Goal: Task Accomplishment & Management: Complete application form

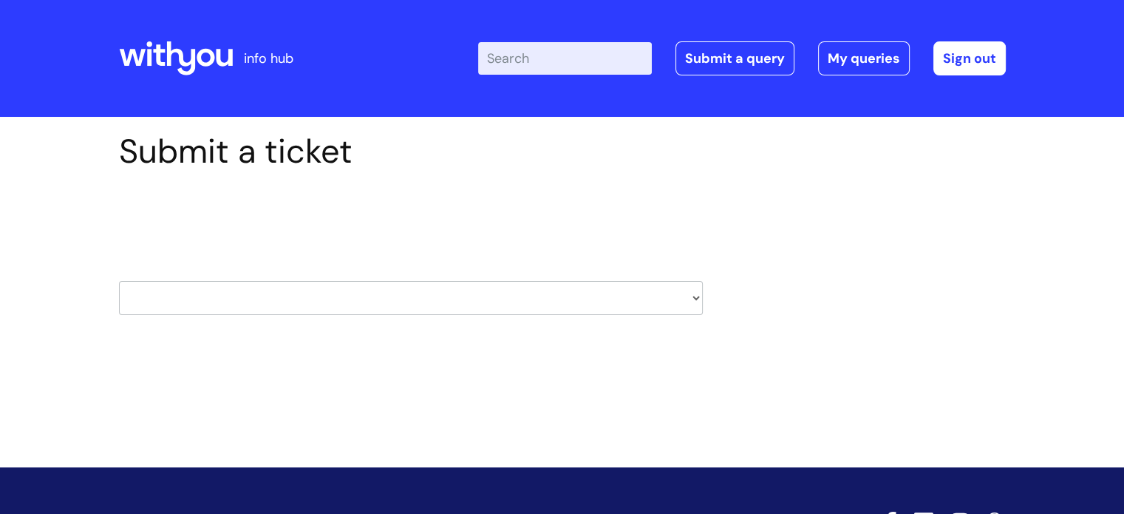
click at [562, 62] on input "Enter your search term here..." at bounding box center [565, 58] width 174 height 33
click at [677, 304] on select "HR / People IT and Support Clinical Drug Alerts Finance Accounts Data Support T…" at bounding box center [411, 298] width 584 height 34
select select "it_and_support"
click at [119, 281] on select "HR / People IT and Support Clinical Drug Alerts Finance Accounts Data Support T…" at bounding box center [411, 298] width 584 height 34
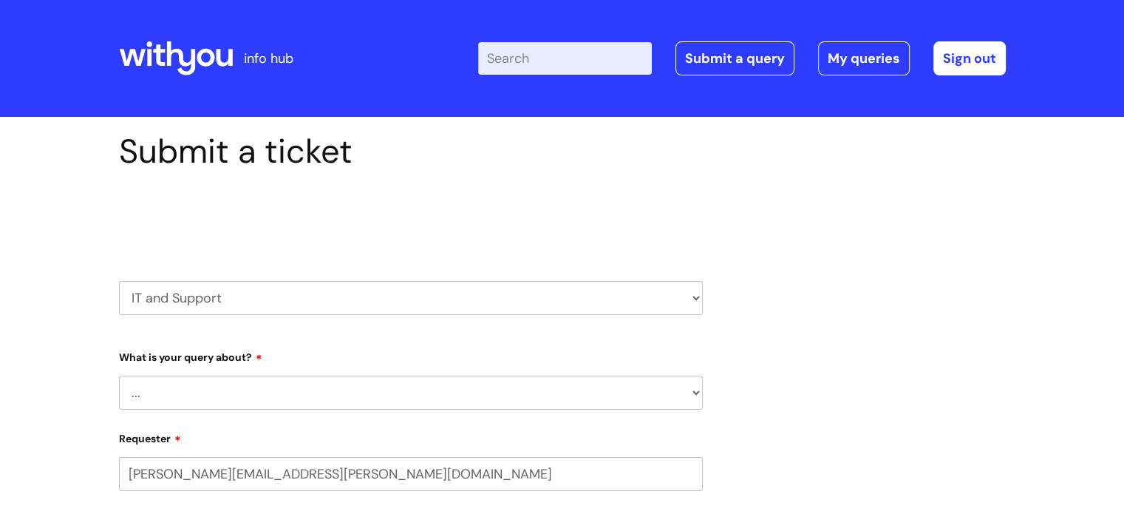
select select "80004286536"
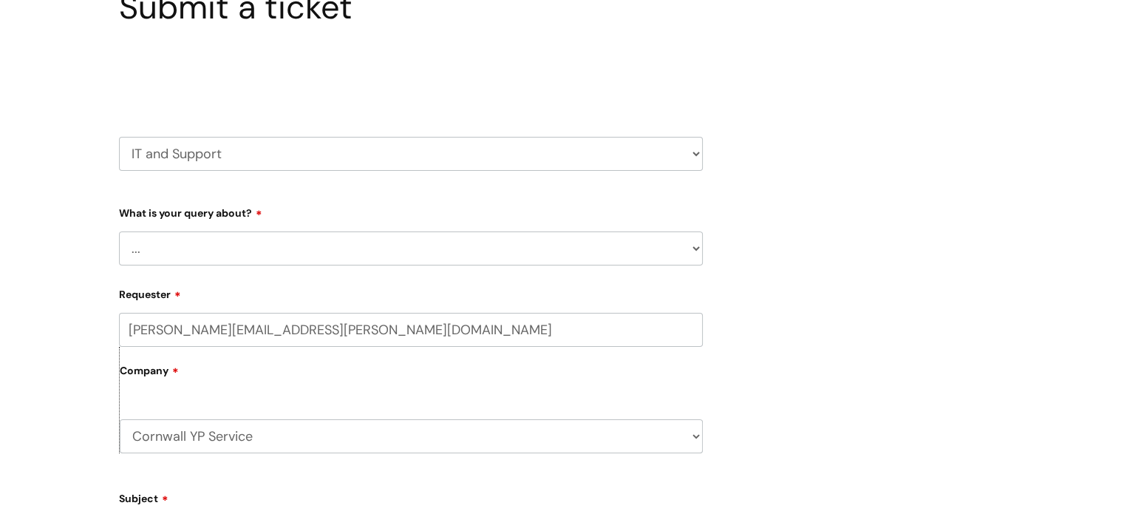
scroll to position [148, 0]
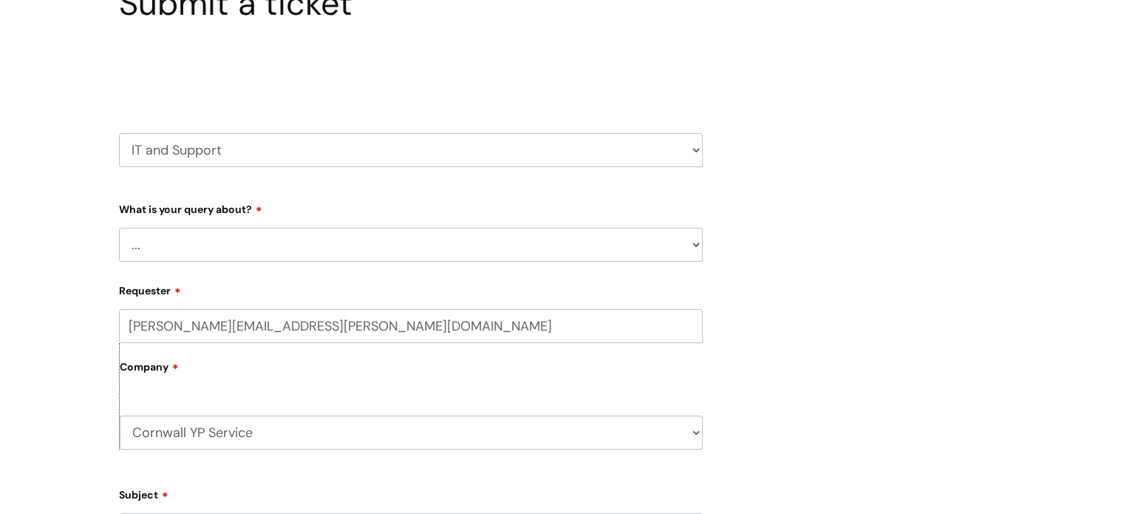
click at [562, 243] on select "... Mobile Phone Reset & MFA Accounts, Starters and Leavers IT Hardware issue I…" at bounding box center [411, 245] width 584 height 34
select select "Something Else"
click at [119, 228] on select "... Mobile Phone Reset & MFA Accounts, Starters and Leavers IT Hardware issue I…" at bounding box center [411, 245] width 584 height 34
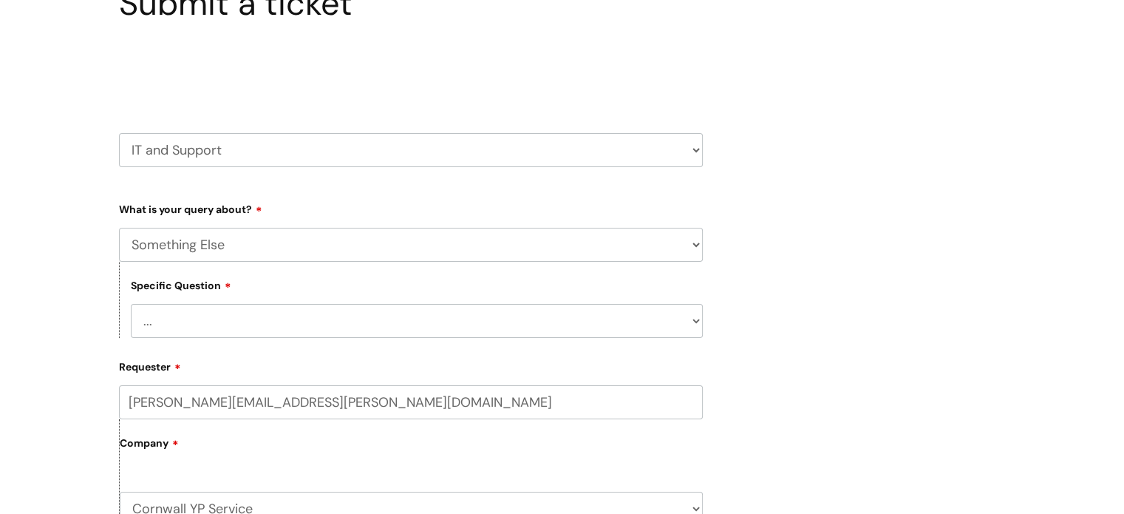
click at [194, 333] on select "... My problem is not listed" at bounding box center [417, 321] width 572 height 34
select select "My problem is not listed"
click at [131, 304] on select "... My problem is not listed" at bounding box center [417, 321] width 572 height 34
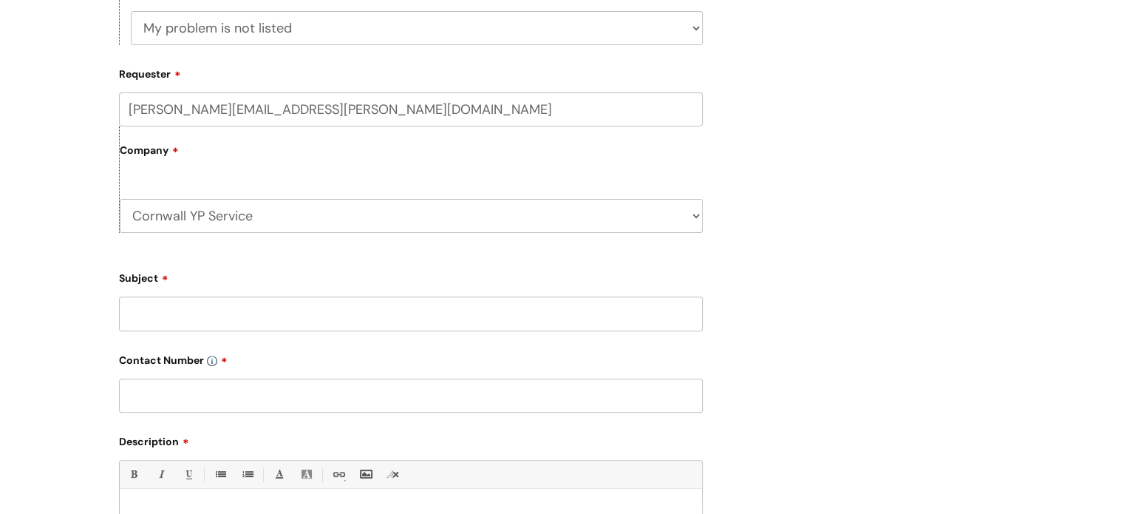
scroll to position [443, 0]
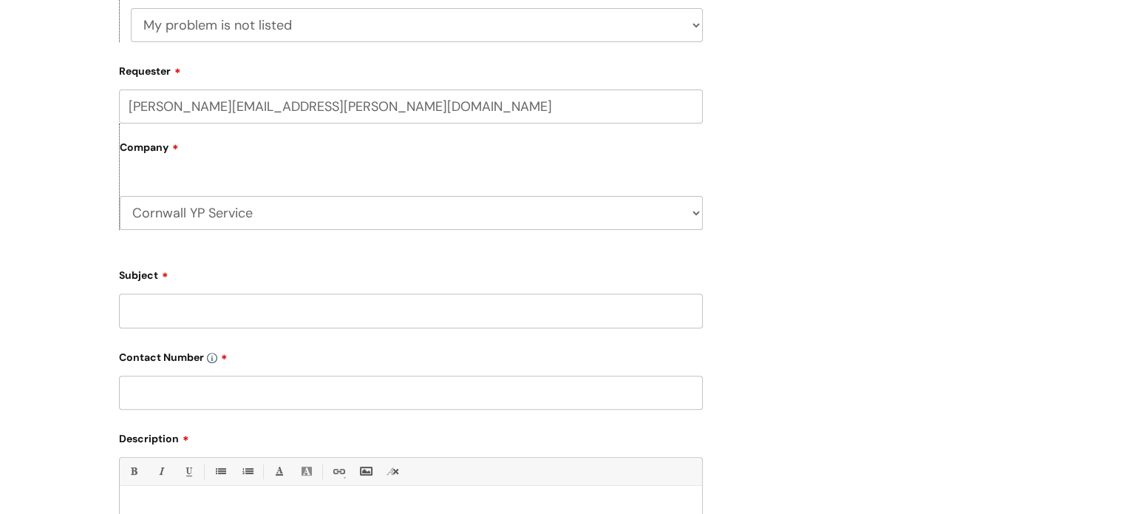
click at [239, 306] on input "Subject" at bounding box center [411, 310] width 584 height 34
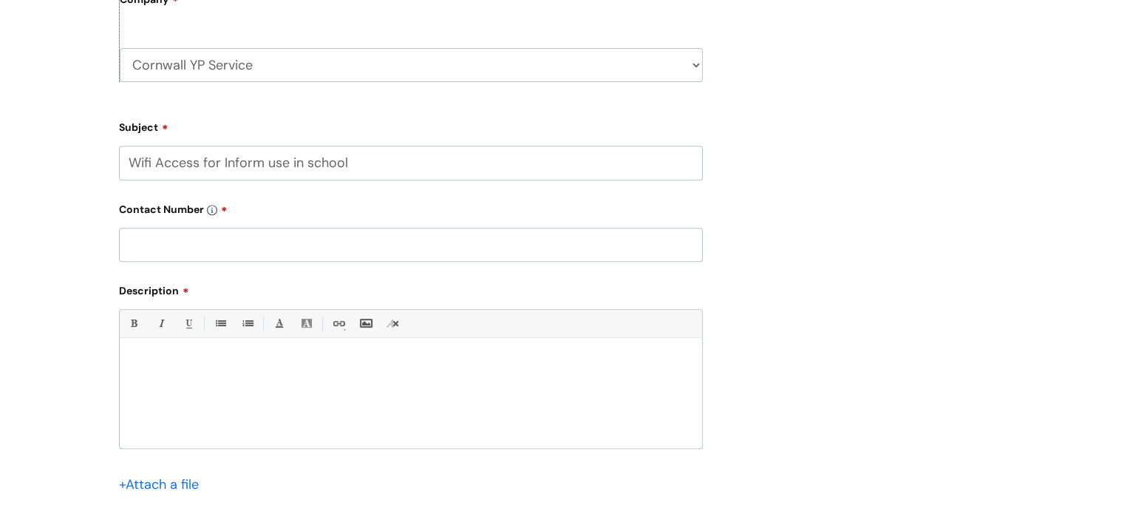
type input "Wifi Access for Inform use in school"
click at [191, 350] on div at bounding box center [411, 397] width 582 height 102
paste div
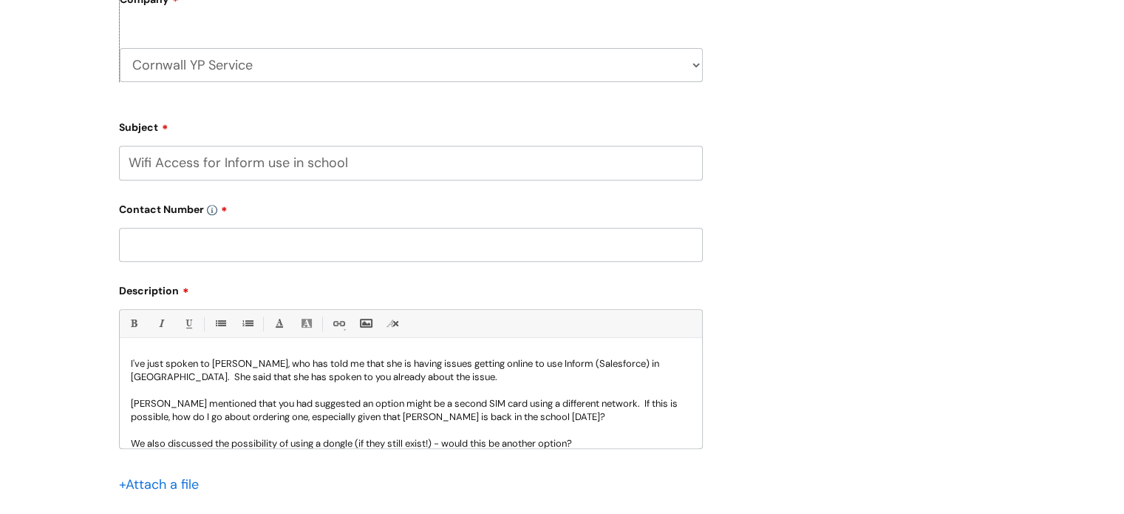
click at [204, 248] on input "text" at bounding box center [411, 245] width 584 height 34
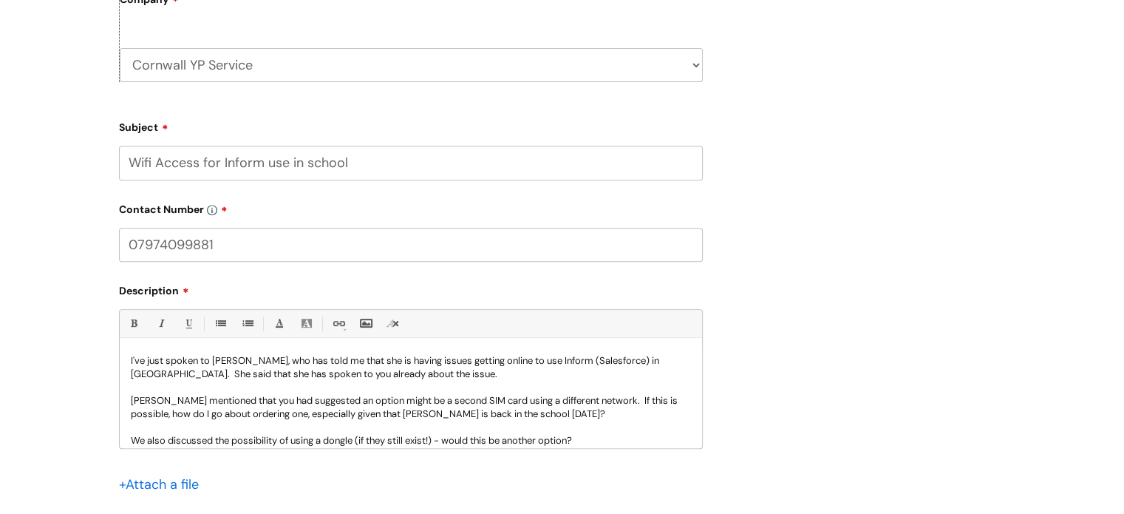
scroll to position [0, 0]
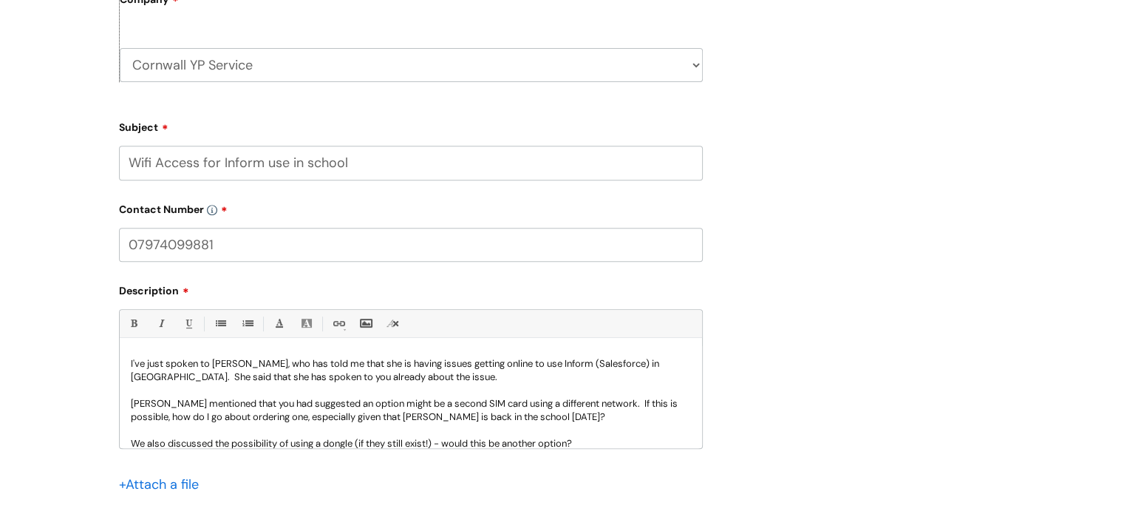
type input "07974099881"
click at [151, 345] on div "Bold (Ctrl-B) Italic (Ctrl-I) Underline(Ctrl-U) • Unordered List (Ctrl-Shift-7)…" at bounding box center [411, 378] width 584 height 139
click at [134, 351] on div "I've just spoken to Vicki Walton, who has told me that she is having issues get…" at bounding box center [411, 397] width 582 height 102
click at [121, 364] on div "I've just spoken to Vicki Walton, who has told me that she is having issues get…" at bounding box center [411, 397] width 582 height 102
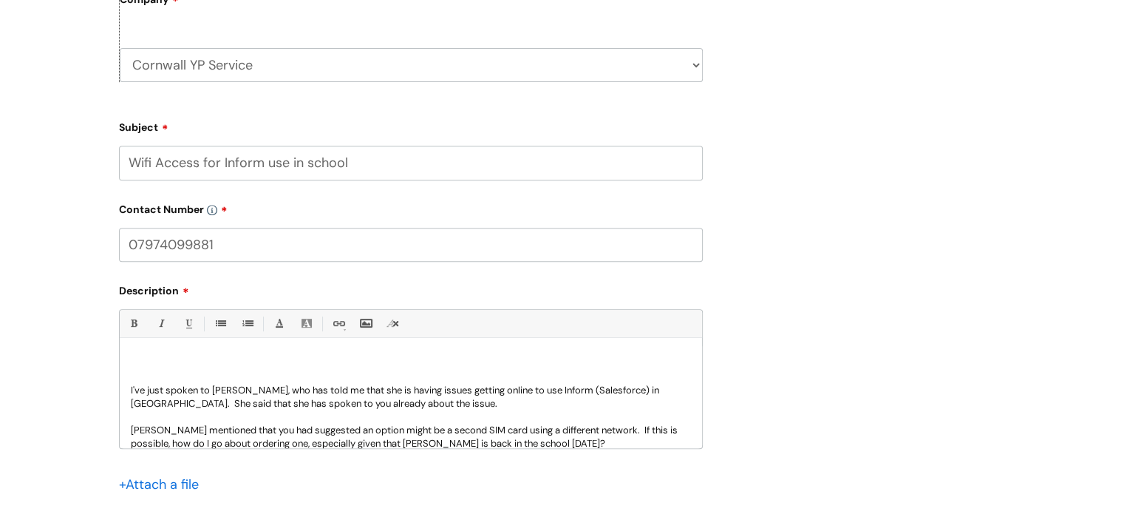
click at [143, 353] on div "I've just spoken to Vicki Walton, who has told me that she is having issues get…" at bounding box center [411, 397] width 582 height 102
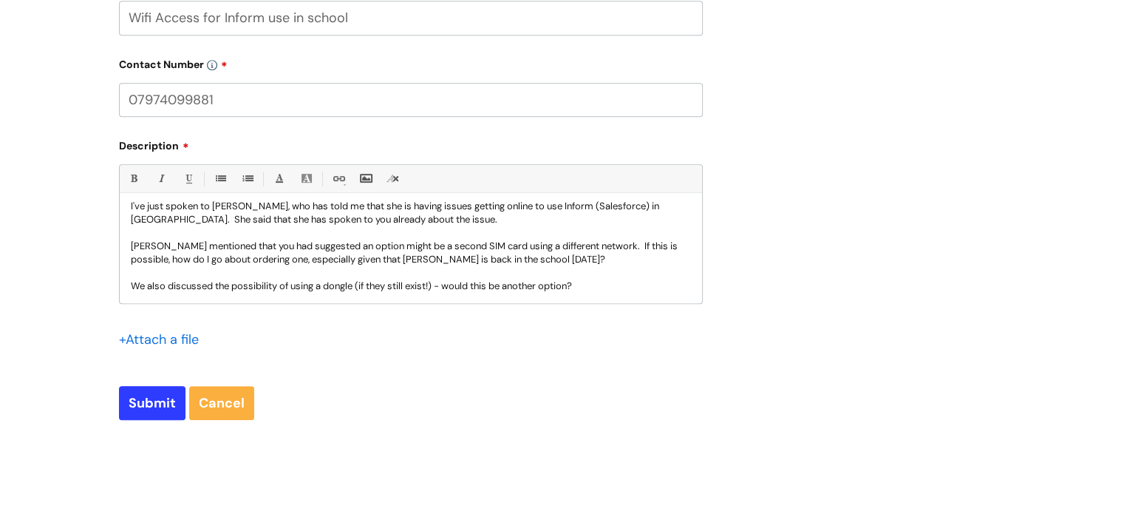
scroll to position [739, 0]
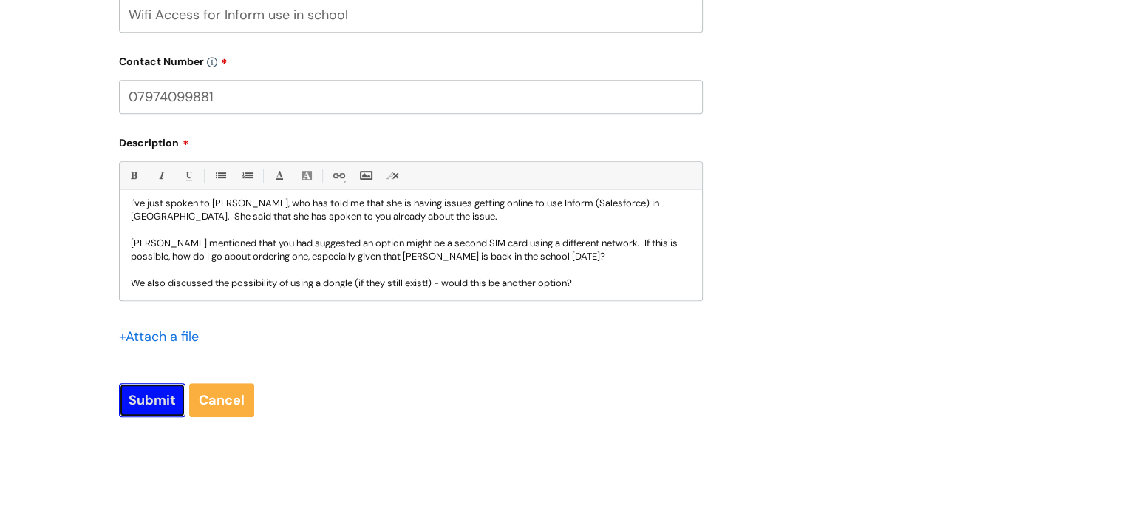
click at [154, 403] on input "Submit" at bounding box center [152, 400] width 67 height 34
type input "Please Wait..."
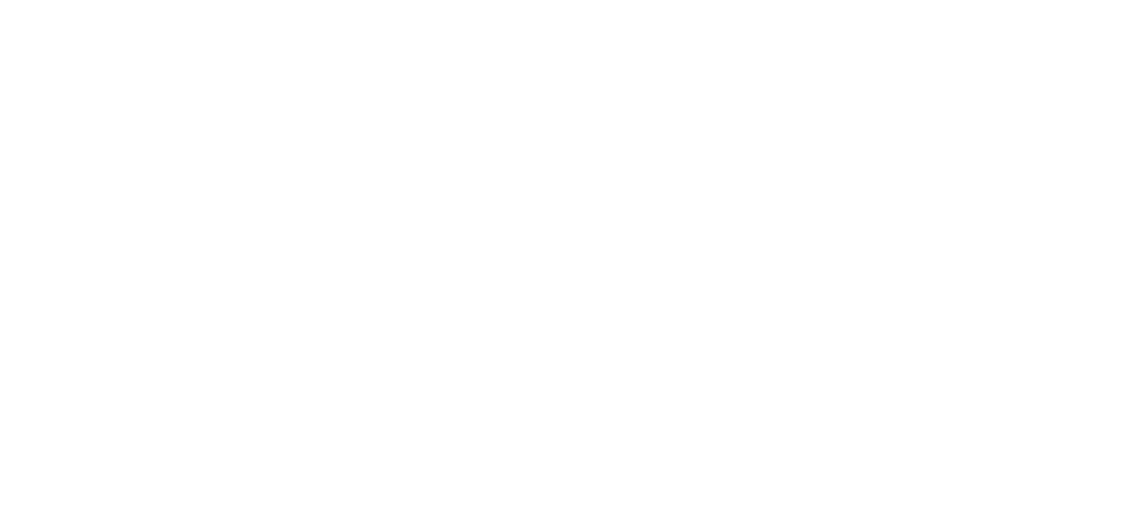
select select "Something Else"
select select "My problem is not listed"
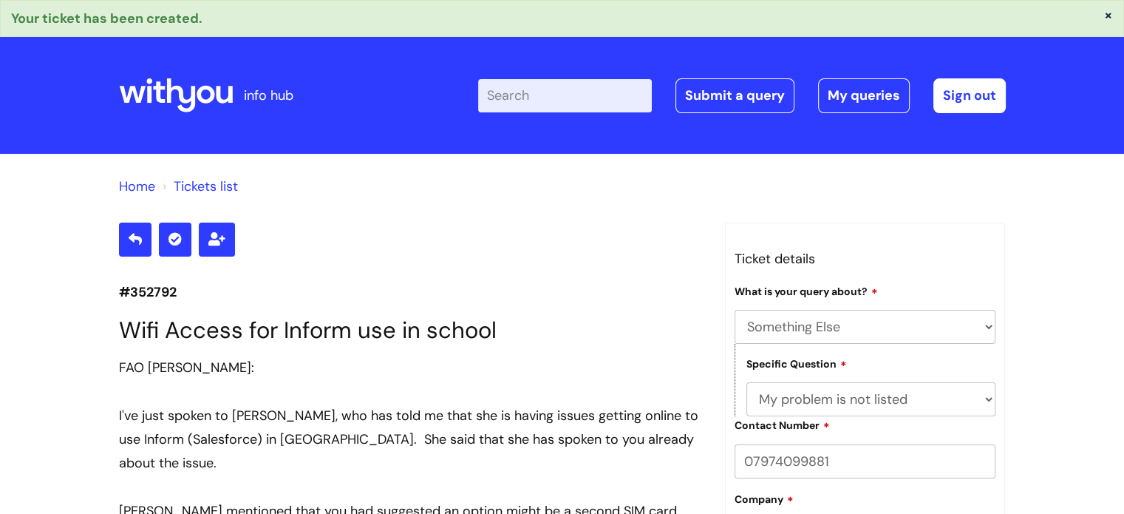
click at [133, 78] on icon at bounding box center [176, 95] width 114 height 35
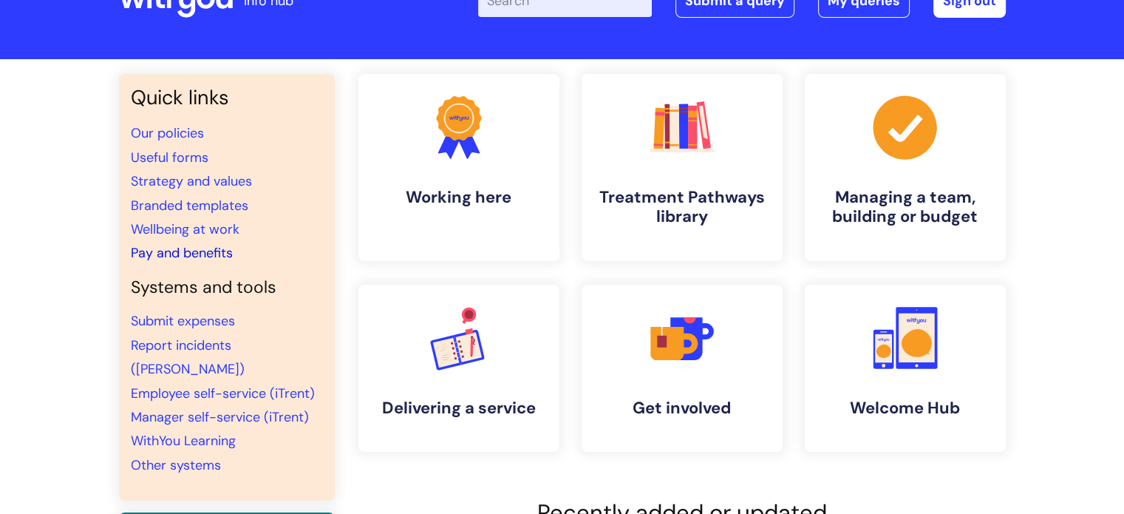
scroll to position [74, 0]
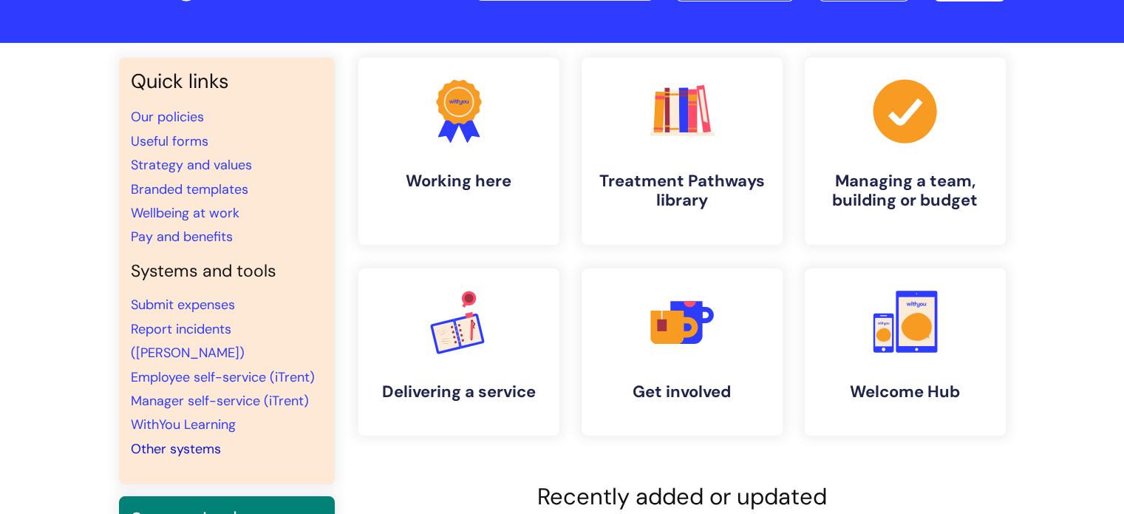
click at [189, 440] on link "Other systems" at bounding box center [176, 449] width 90 height 18
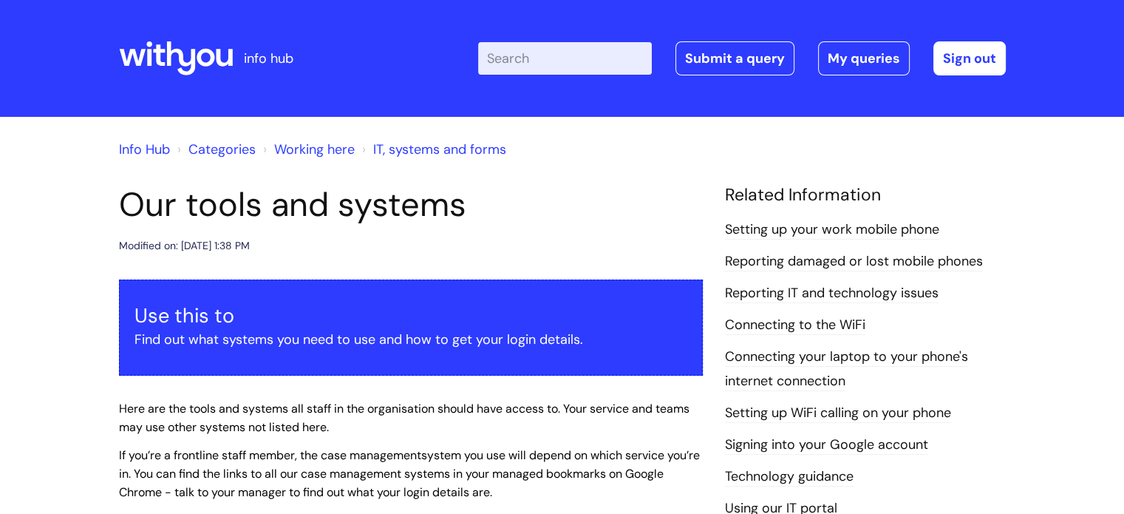
click at [768, 285] on link "Reporting IT and technology issues" at bounding box center [832, 293] width 214 height 19
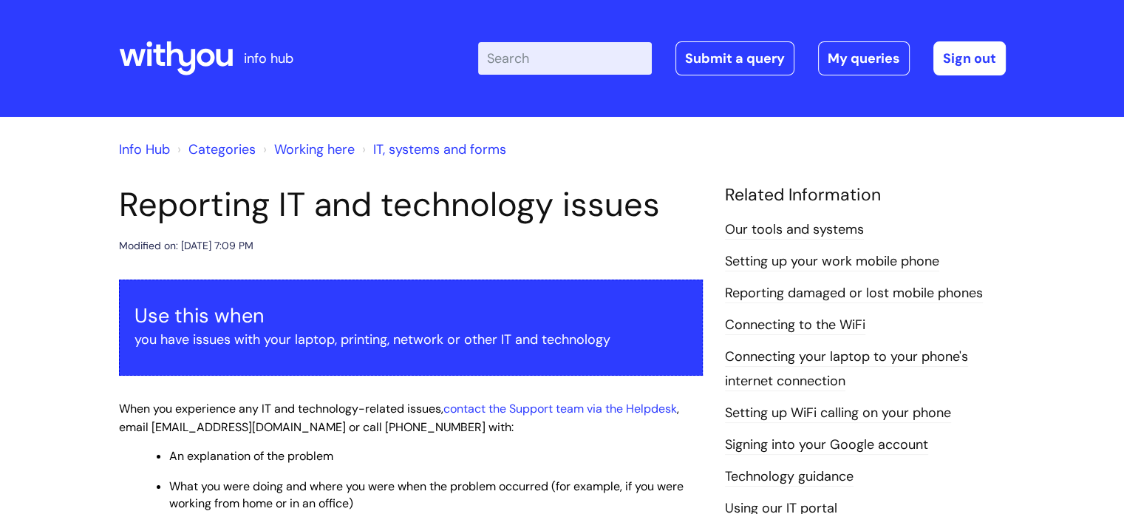
click at [792, 289] on link "Reporting damaged or lost mobile phones" at bounding box center [854, 293] width 258 height 19
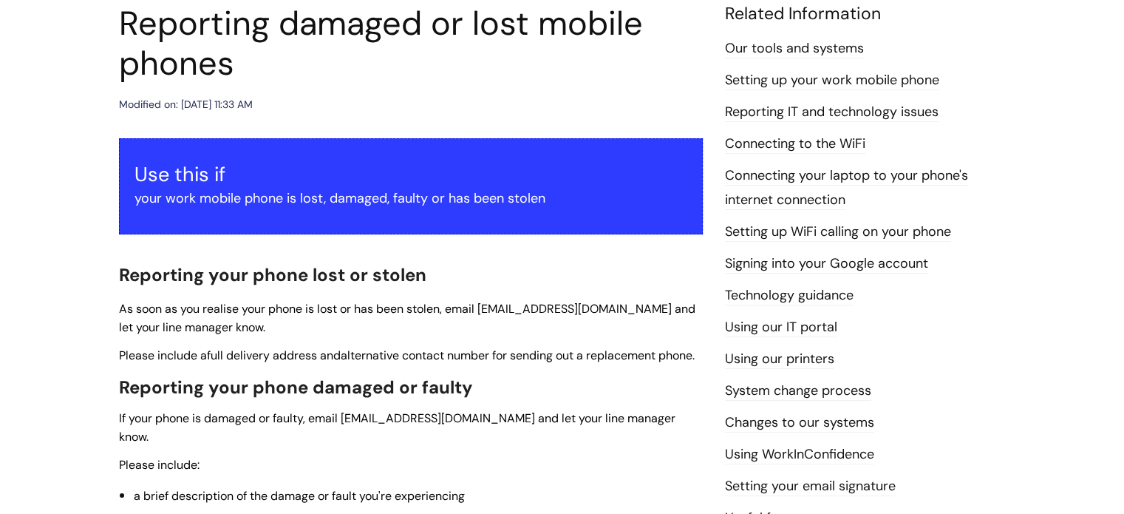
scroll to position [148, 0]
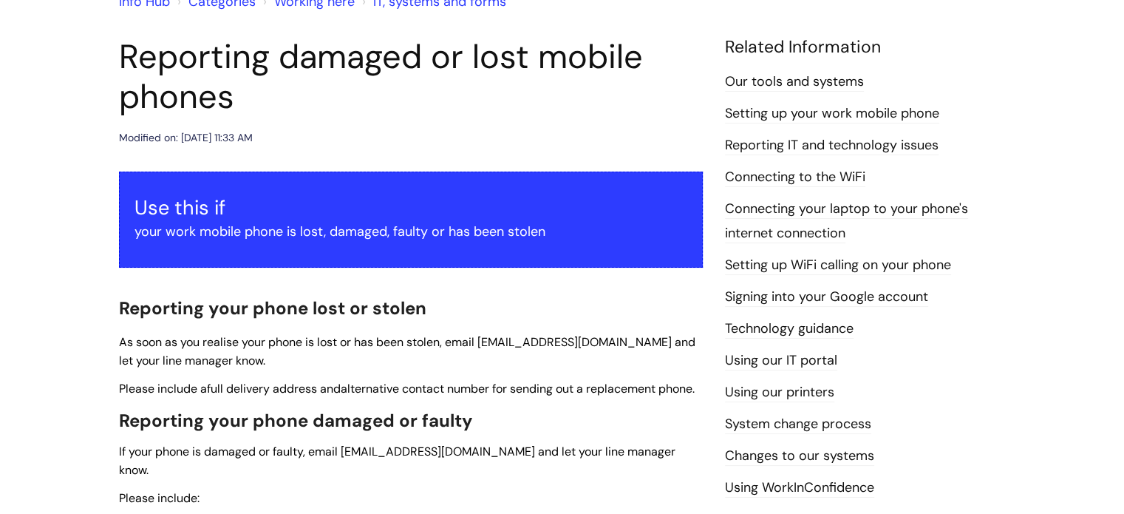
click at [784, 174] on link "Connecting to the WiFi" at bounding box center [795, 177] width 140 height 19
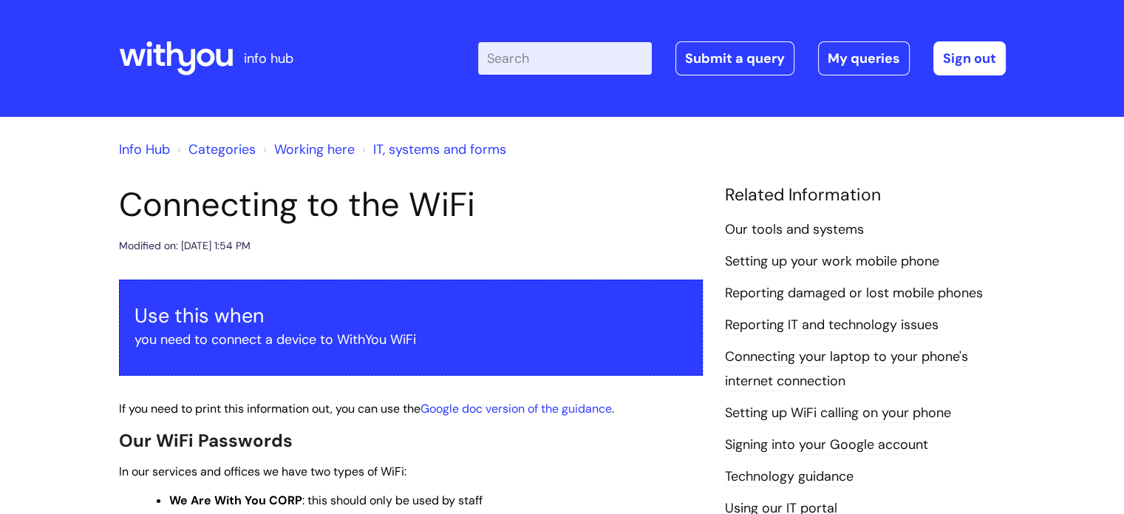
click at [763, 232] on link "Our tools and systems" at bounding box center [794, 229] width 139 height 19
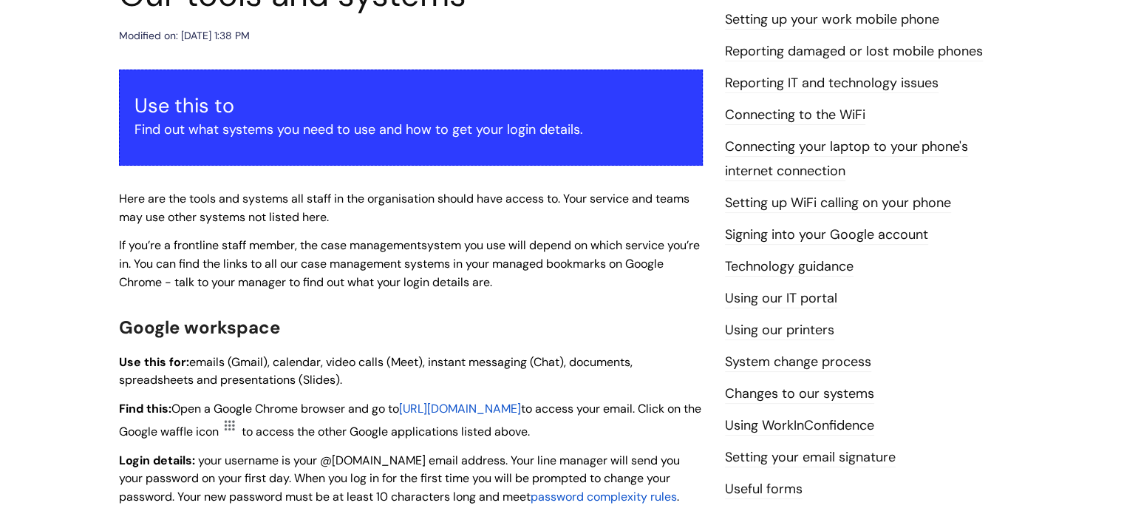
scroll to position [222, 0]
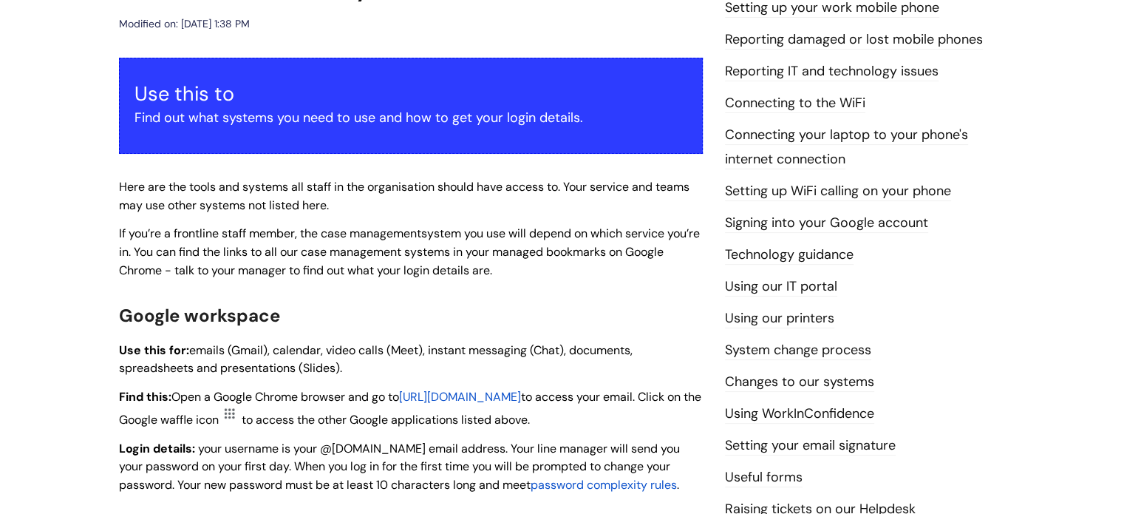
click at [758, 134] on link "Connecting your laptop to your phone's internet connection" at bounding box center [846, 147] width 243 height 43
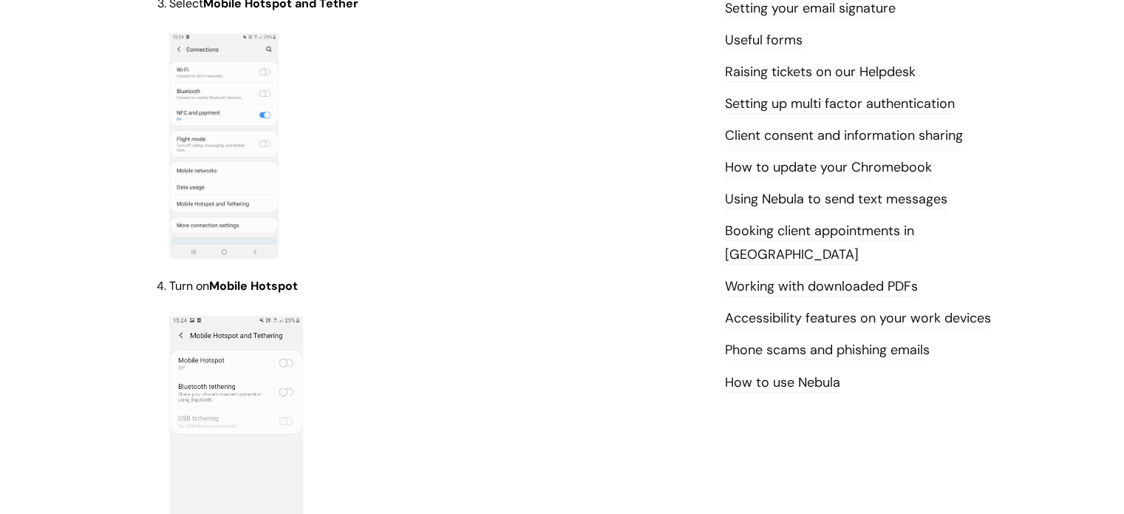
scroll to position [148, 0]
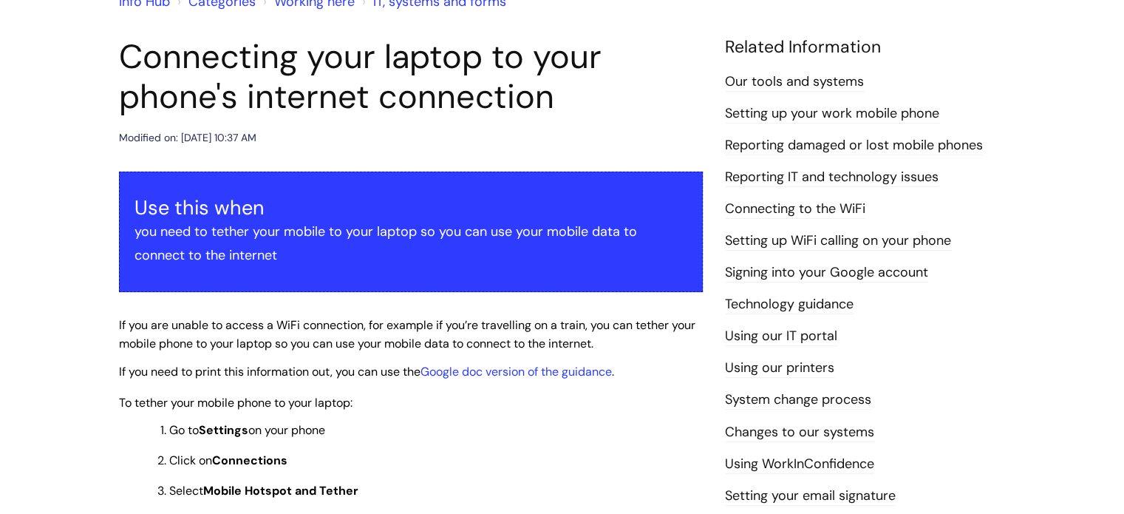
click at [747, 138] on link "Reporting damaged or lost mobile phones" at bounding box center [854, 145] width 258 height 19
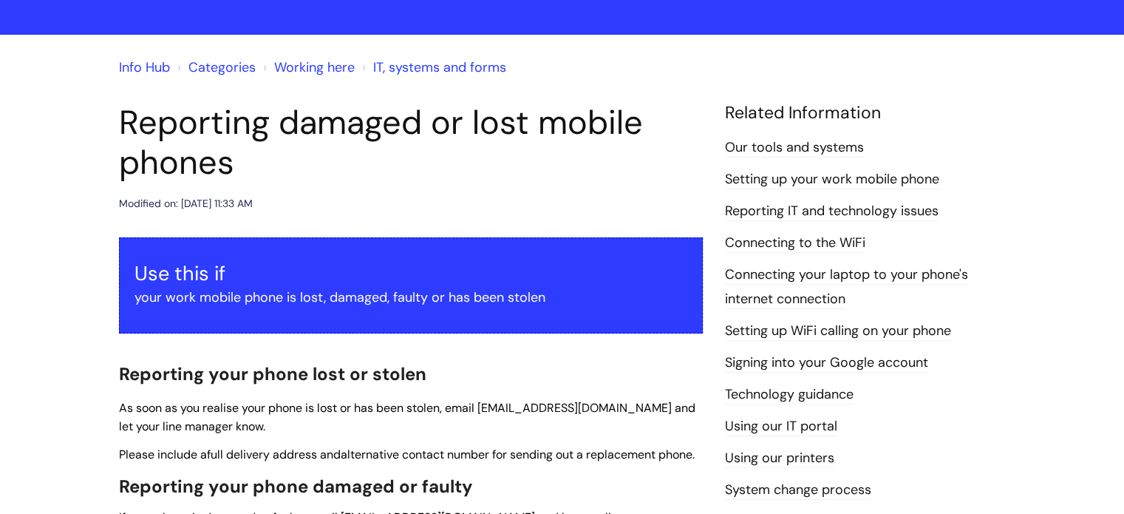
scroll to position [74, 0]
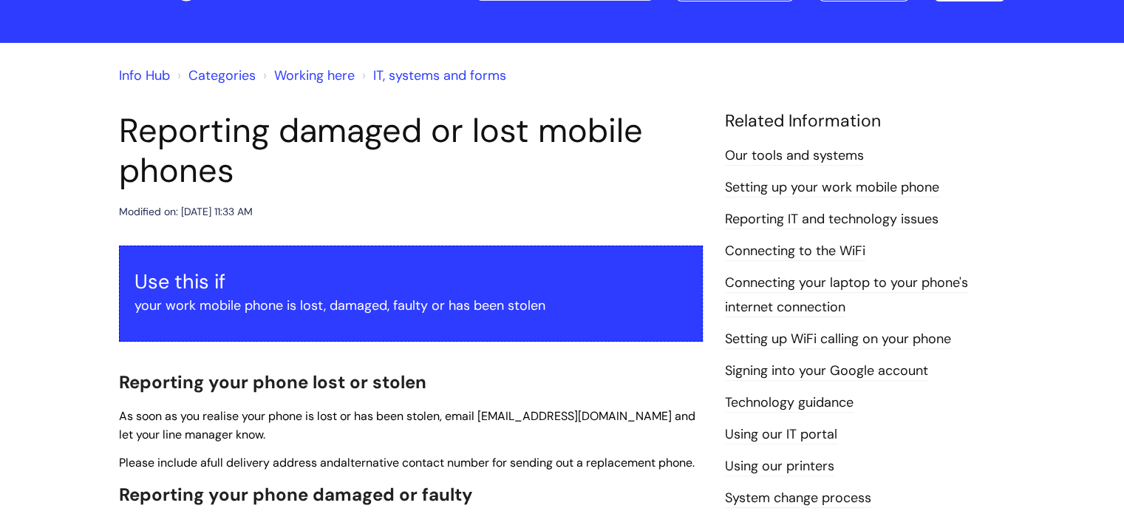
click at [788, 217] on link "Reporting IT and technology issues" at bounding box center [832, 219] width 214 height 19
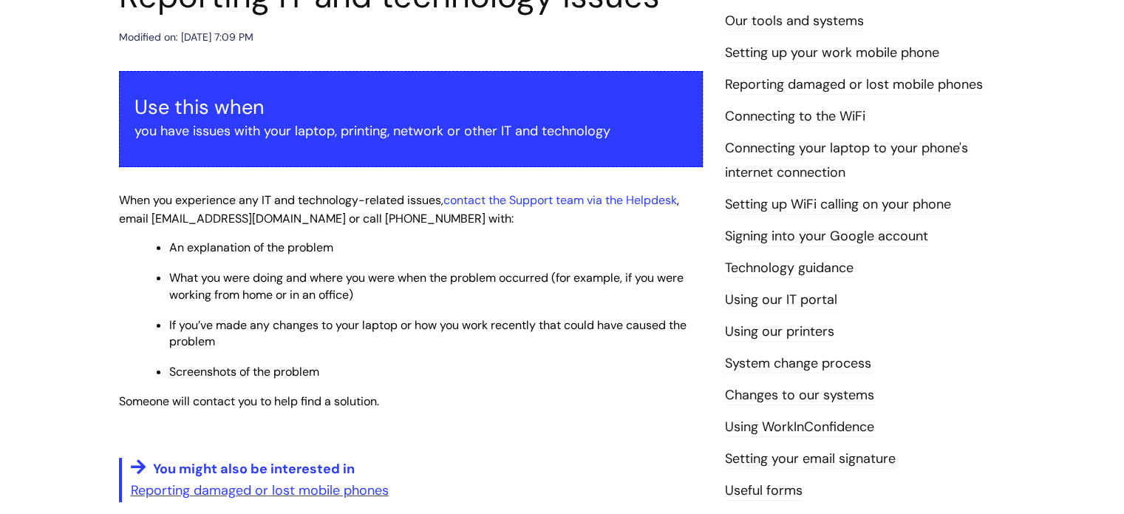
scroll to position [296, 0]
